Goal: Communication & Community: Participate in discussion

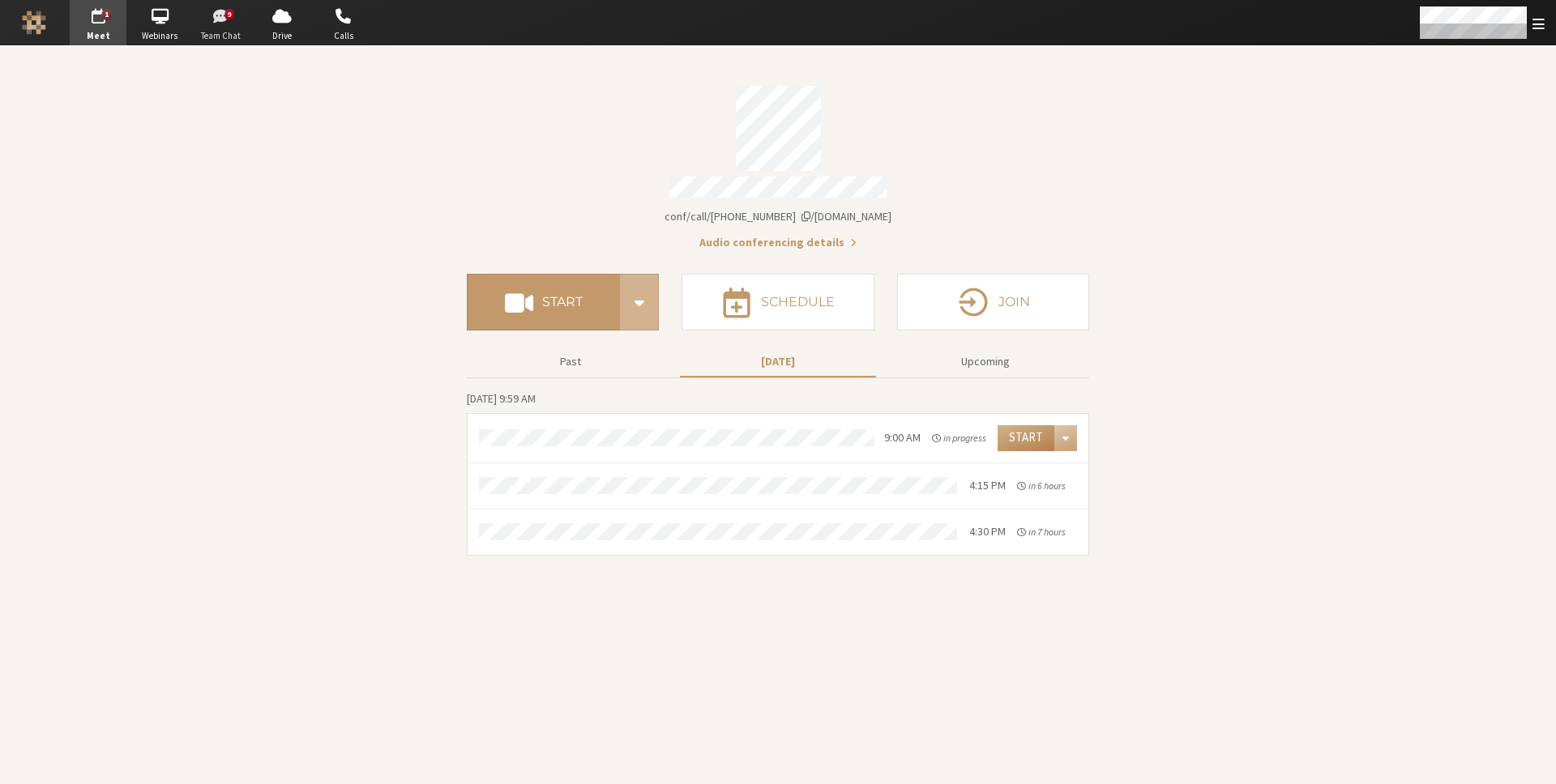
click at [221, 17] on span "button" at bounding box center [221, 16] width 56 height 26
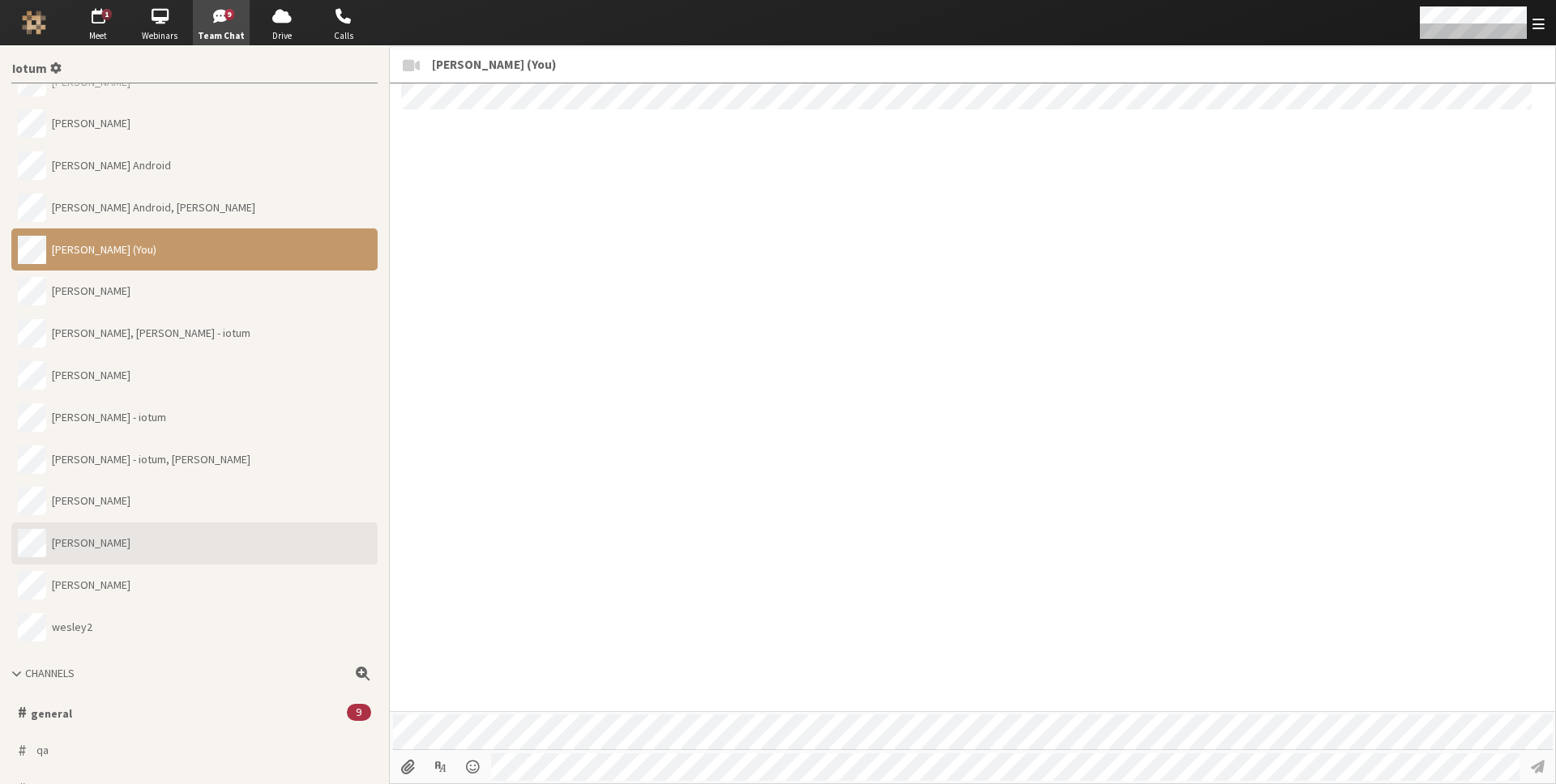
scroll to position [828, 0]
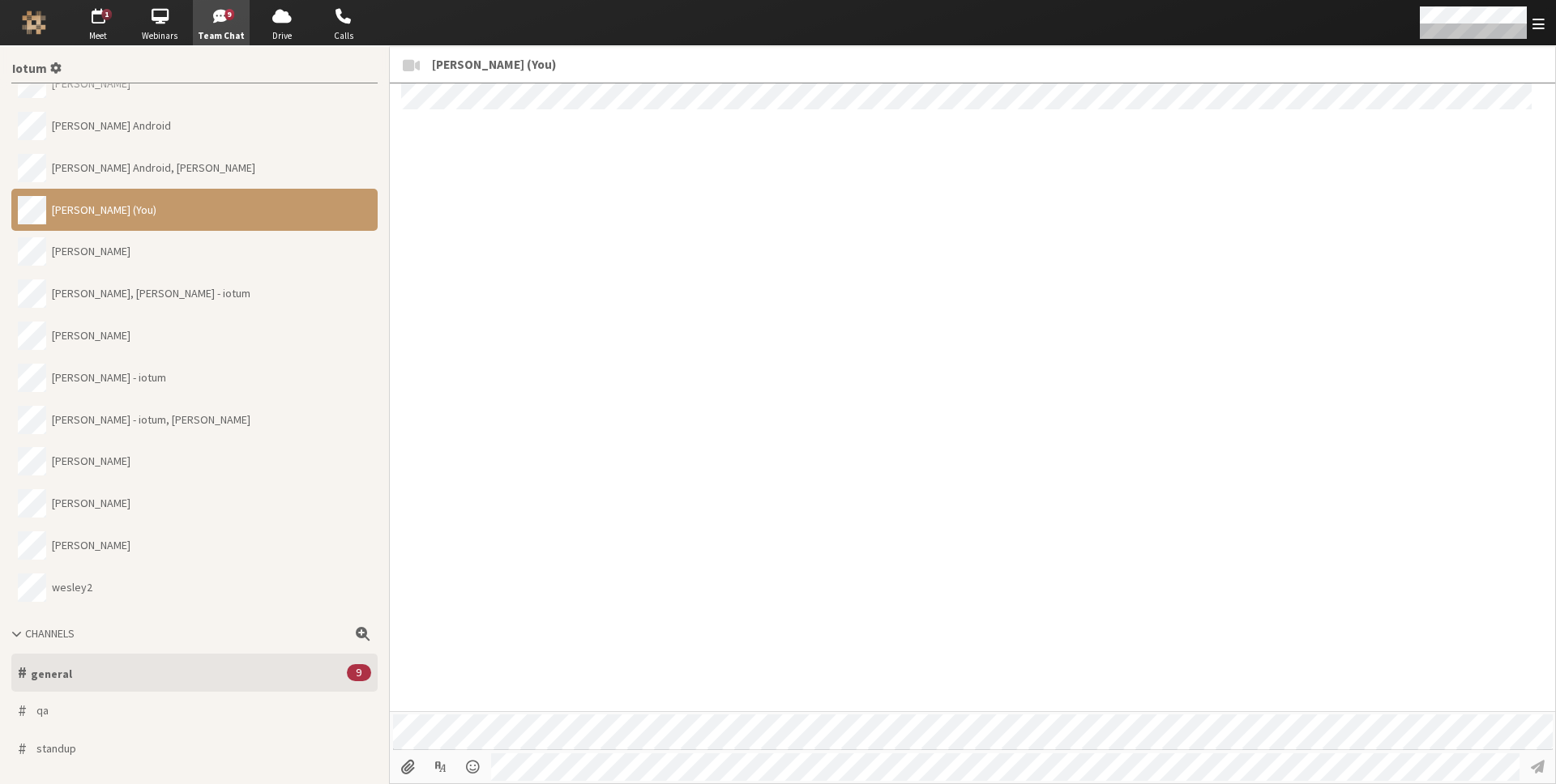
click at [249, 668] on button "# general 9" at bounding box center [194, 673] width 366 height 38
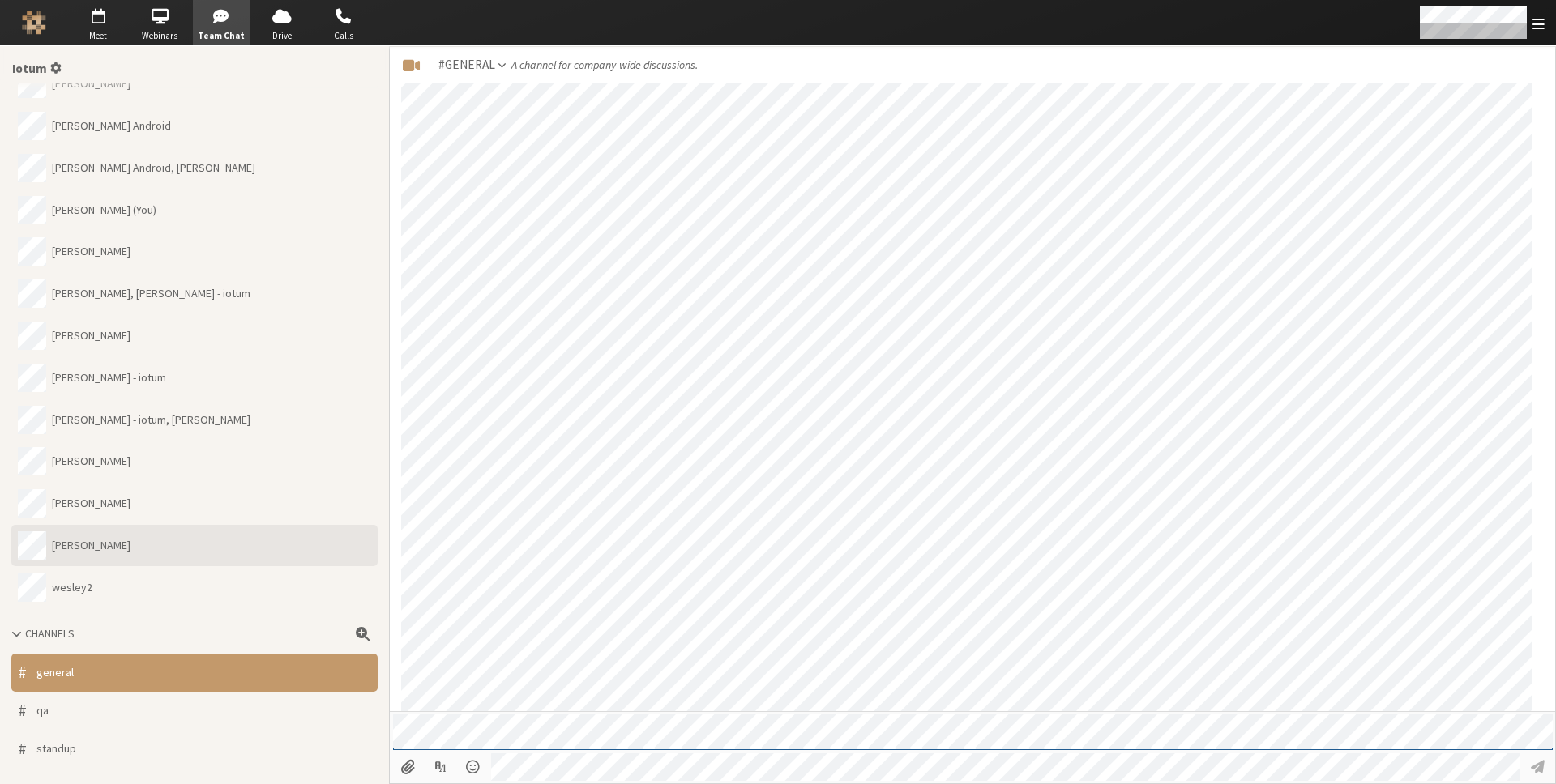
scroll to position [735, 0]
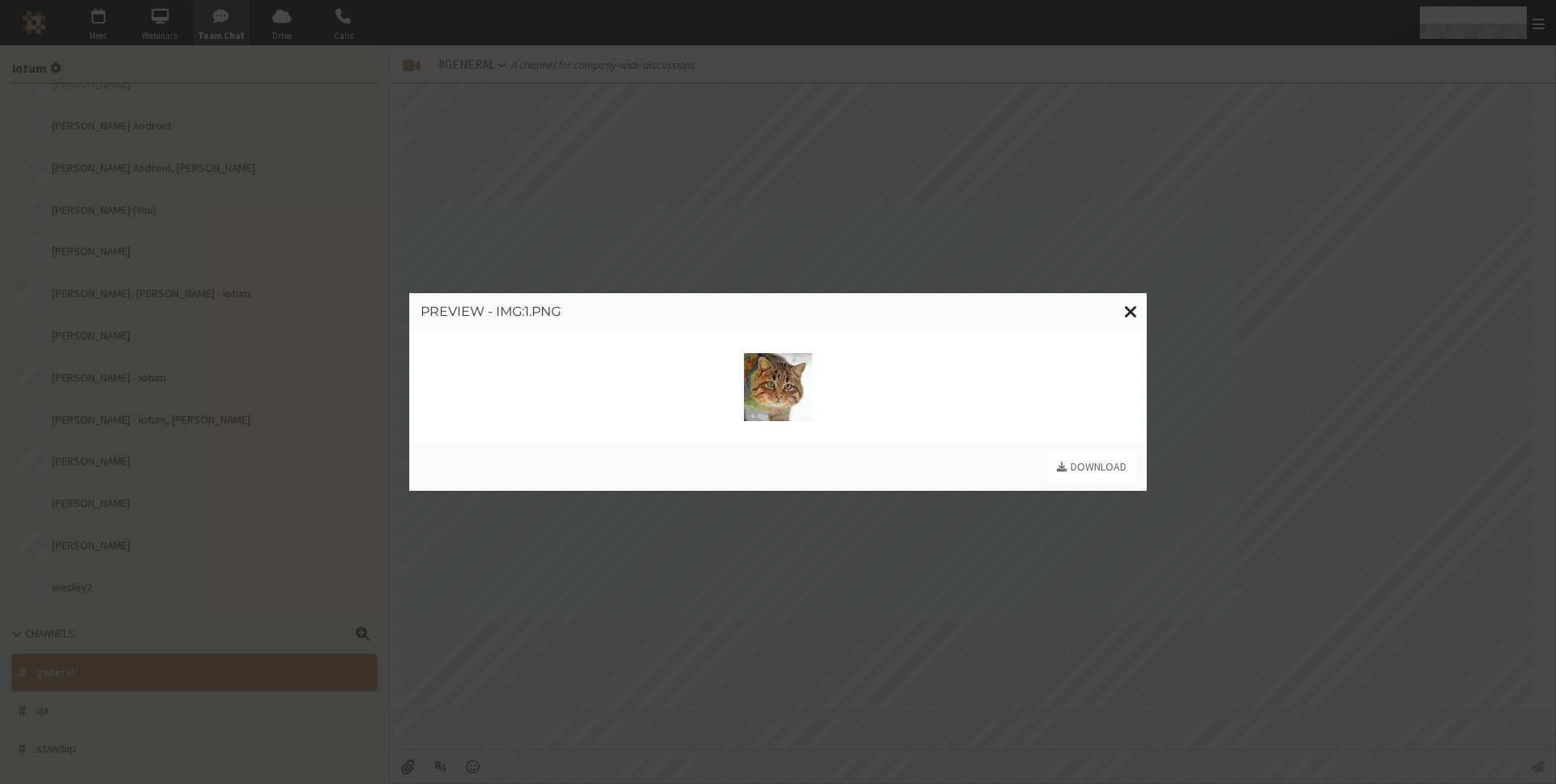
click at [1120, 304] on button "Close modal" at bounding box center [1131, 312] width 32 height 37
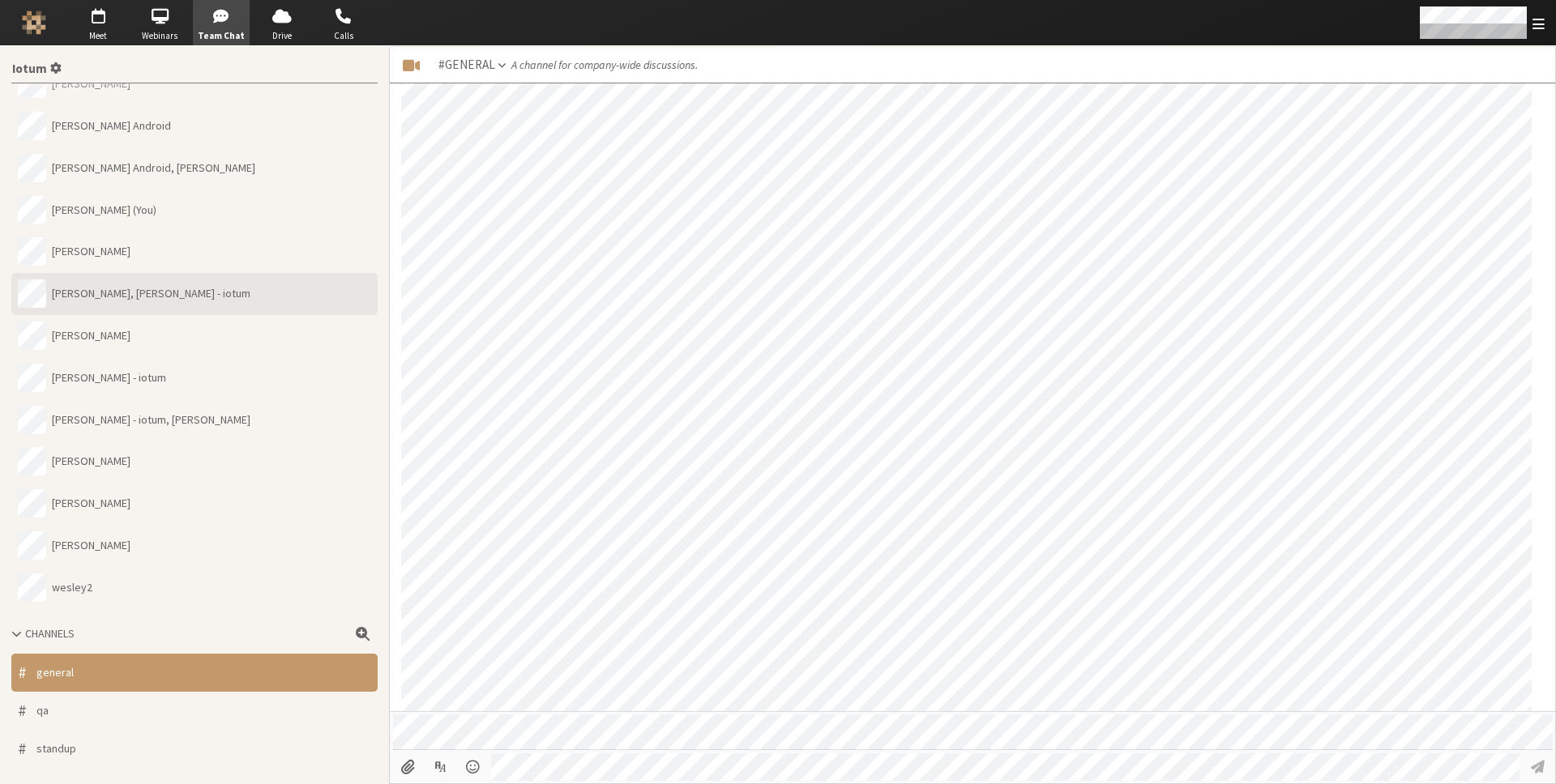
scroll to position [0, 0]
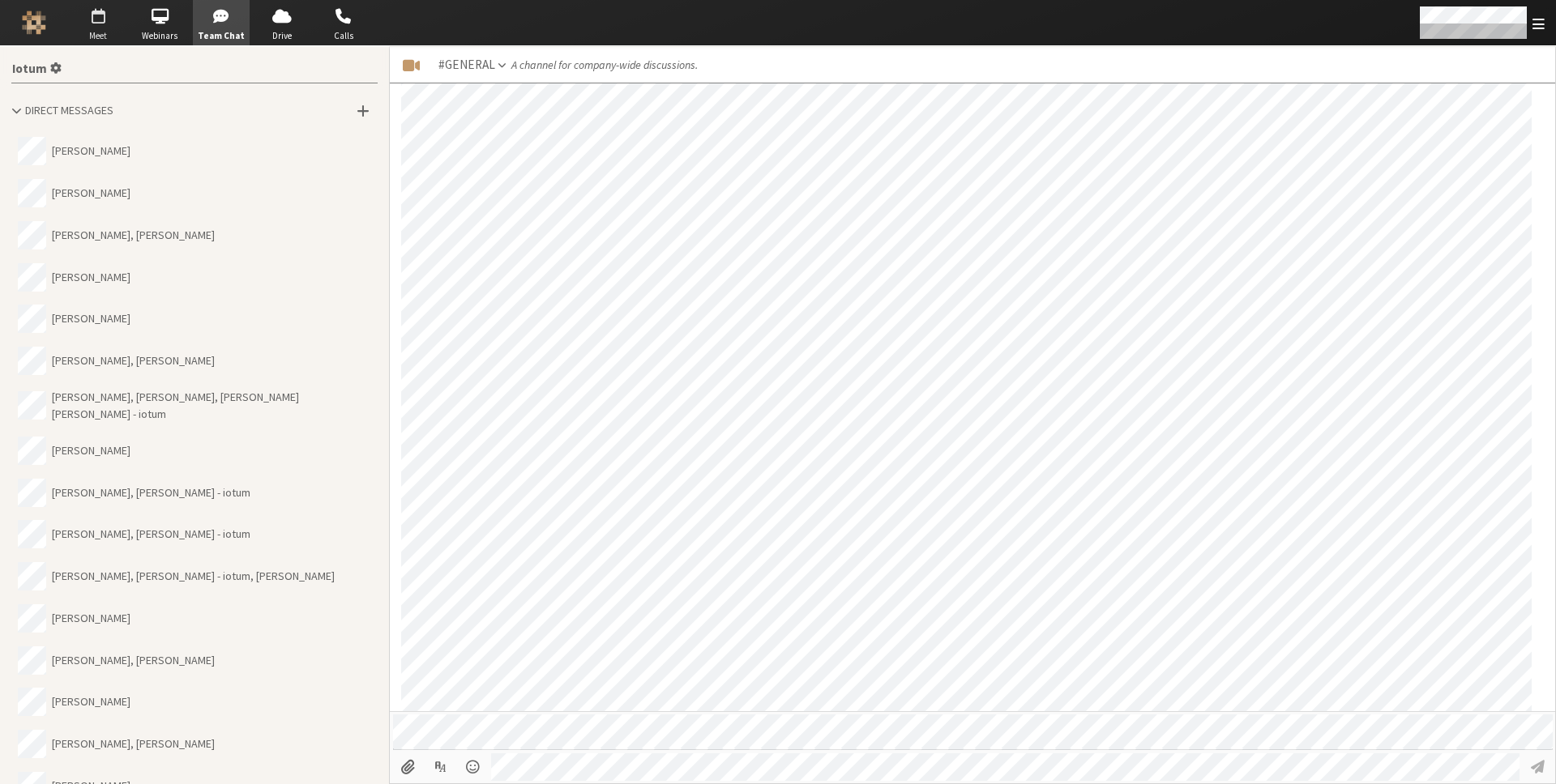
click at [105, 22] on span "button" at bounding box center [98, 16] width 56 height 26
